Goal: Task Accomplishment & Management: Complete application form

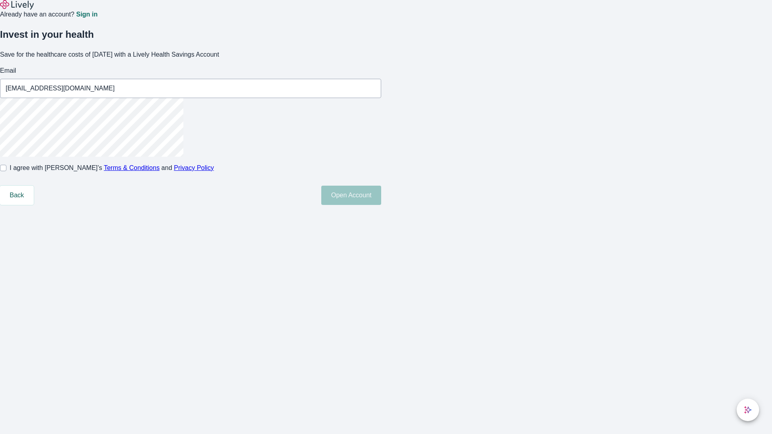
click at [6, 171] on input "I agree with Lively’s Terms & Conditions and Privacy Policy" at bounding box center [3, 168] width 6 height 6
checkbox input "true"
click at [381, 205] on button "Open Account" at bounding box center [351, 195] width 60 height 19
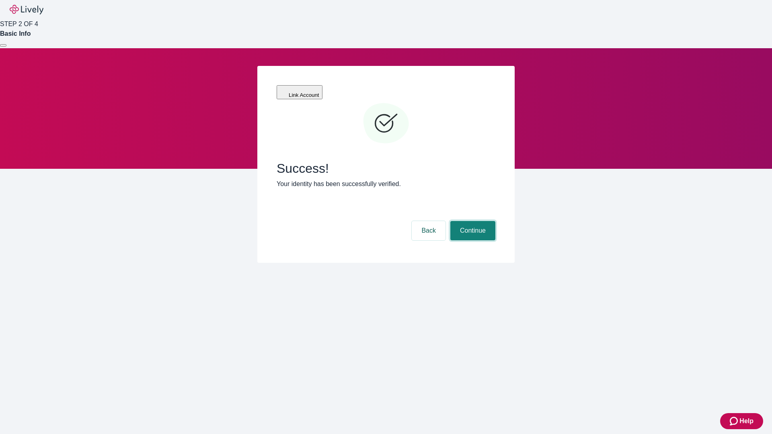
click at [472, 221] on button "Continue" at bounding box center [472, 230] width 45 height 19
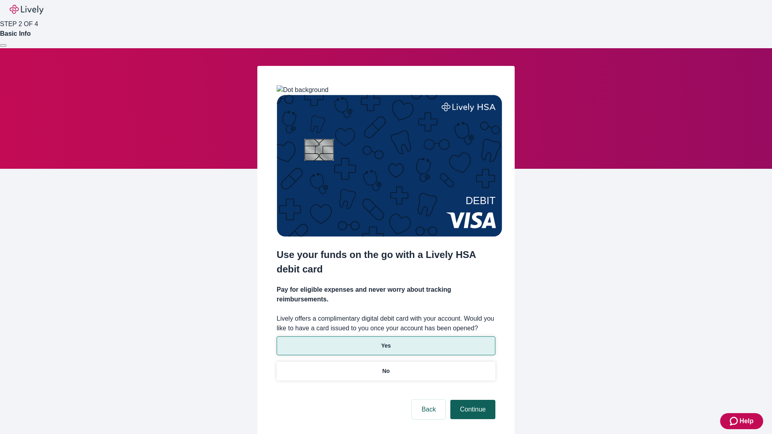
click at [386, 342] on p "Yes" at bounding box center [386, 346] width 10 height 8
click at [472, 400] on button "Continue" at bounding box center [472, 409] width 45 height 19
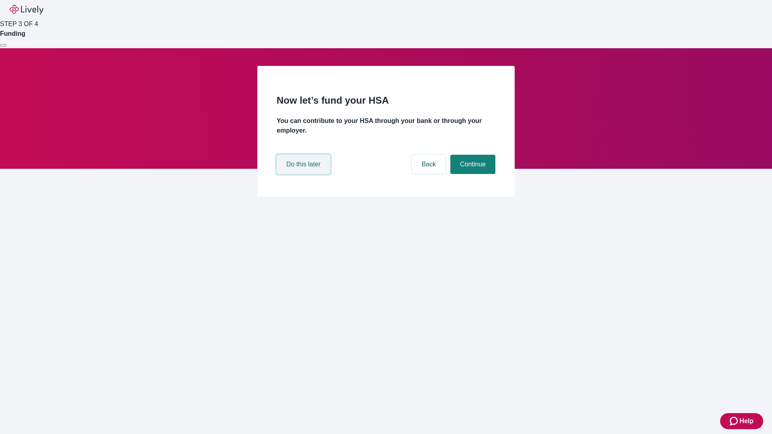
click at [304, 174] on button "Do this later" at bounding box center [303, 164] width 53 height 19
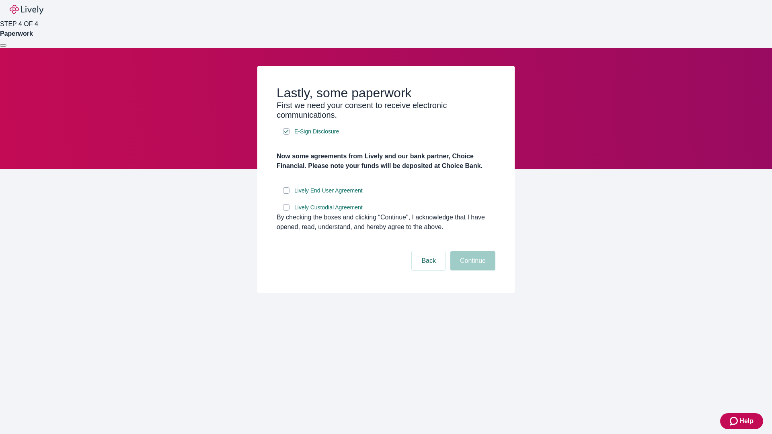
click at [286, 194] on input "Lively End User Agreement" at bounding box center [286, 190] width 6 height 6
checkbox input "true"
click at [286, 211] on input "Lively Custodial Agreement" at bounding box center [286, 207] width 6 height 6
checkbox input "true"
click at [472, 271] on button "Continue" at bounding box center [472, 260] width 45 height 19
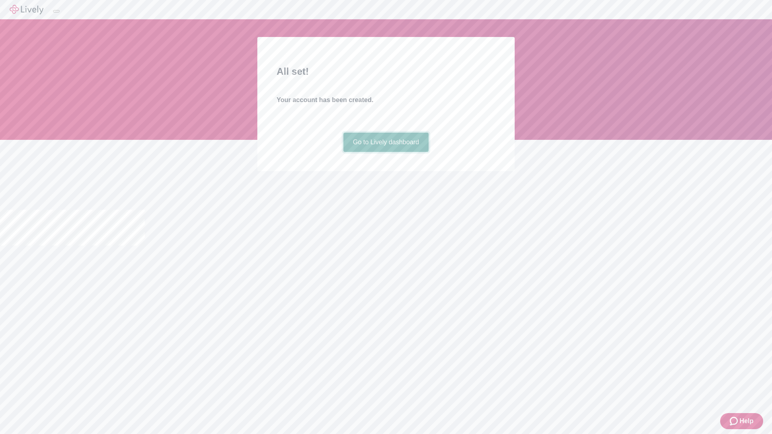
click at [386, 152] on link "Go to Lively dashboard" at bounding box center [386, 142] width 86 height 19
